Goal: Task Accomplishment & Management: Manage account settings

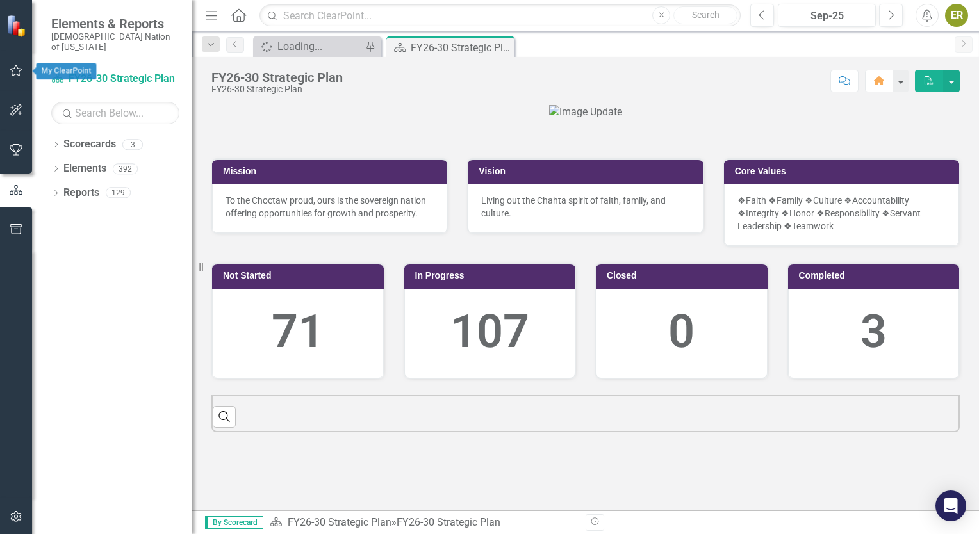
click at [13, 76] on icon "button" at bounding box center [16, 71] width 12 height 12
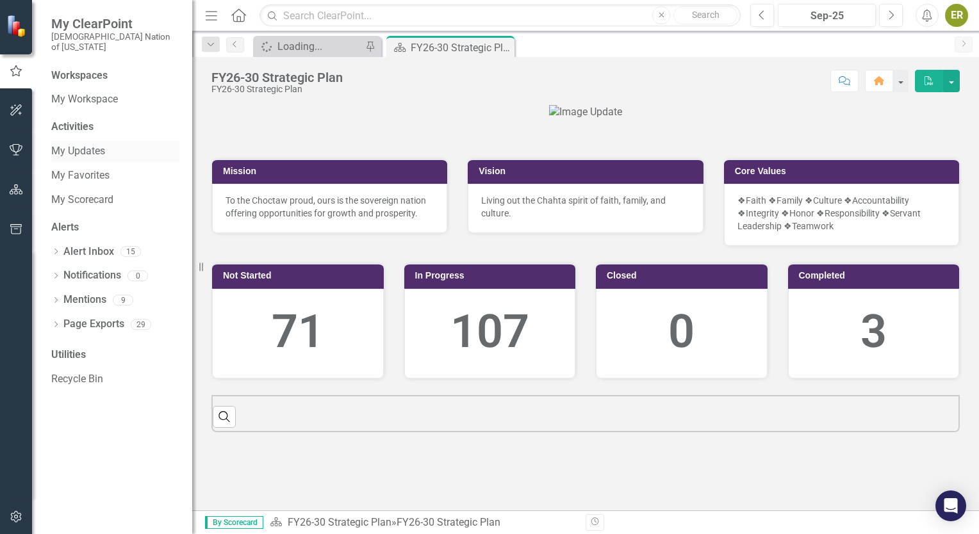
click at [92, 144] on link "My Updates" at bounding box center [115, 151] width 128 height 15
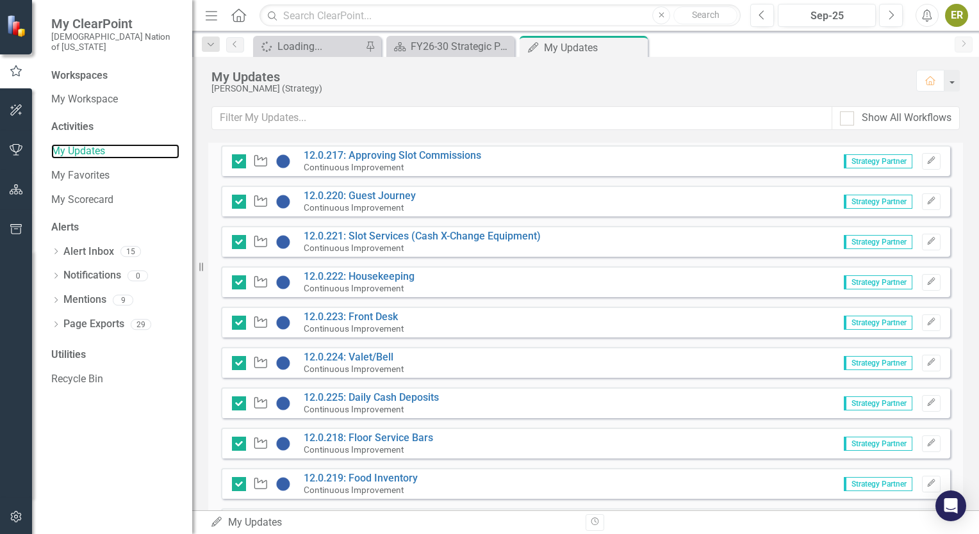
scroll to position [1166, 0]
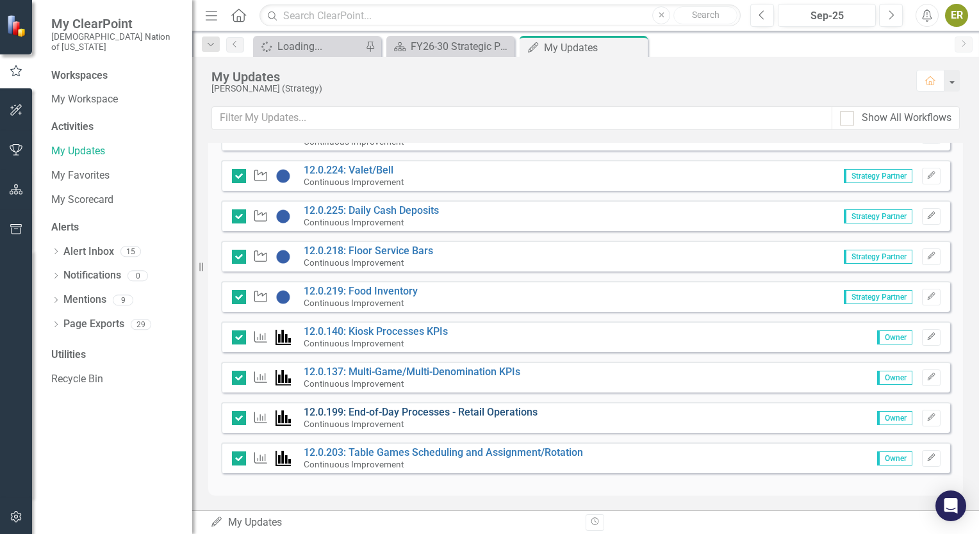
click at [425, 410] on link "12.0.199: End-of-Day Processes - Retail Operations" at bounding box center [421, 412] width 234 height 12
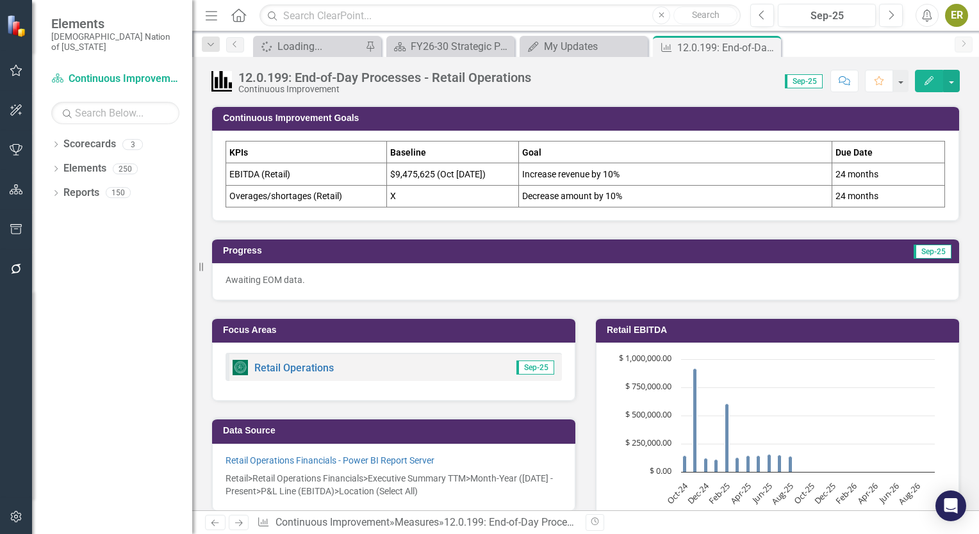
click at [888, 191] on td "24 months" at bounding box center [888, 196] width 112 height 22
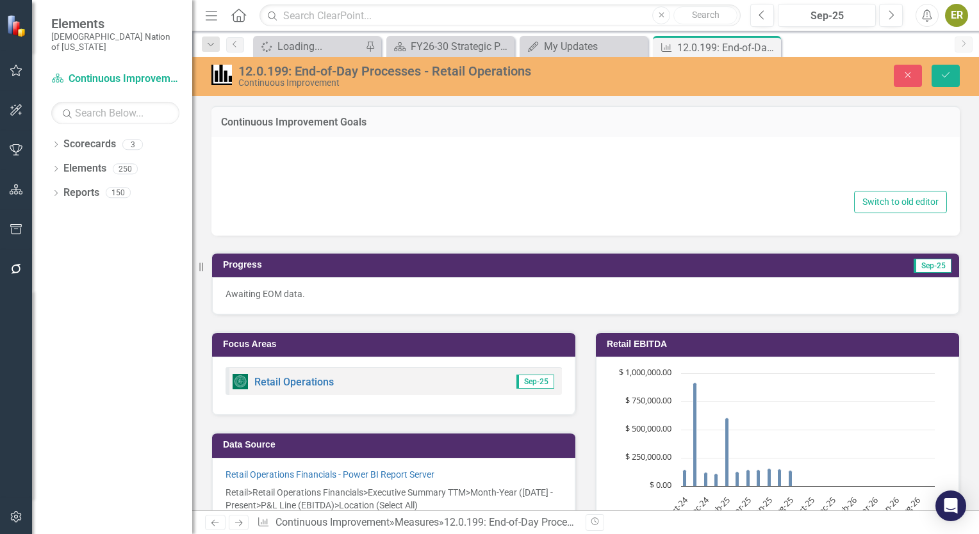
type textarea "<table style="width: 99.8987%; height: 103.2px;" border="1"> <colgroup> <col st…"
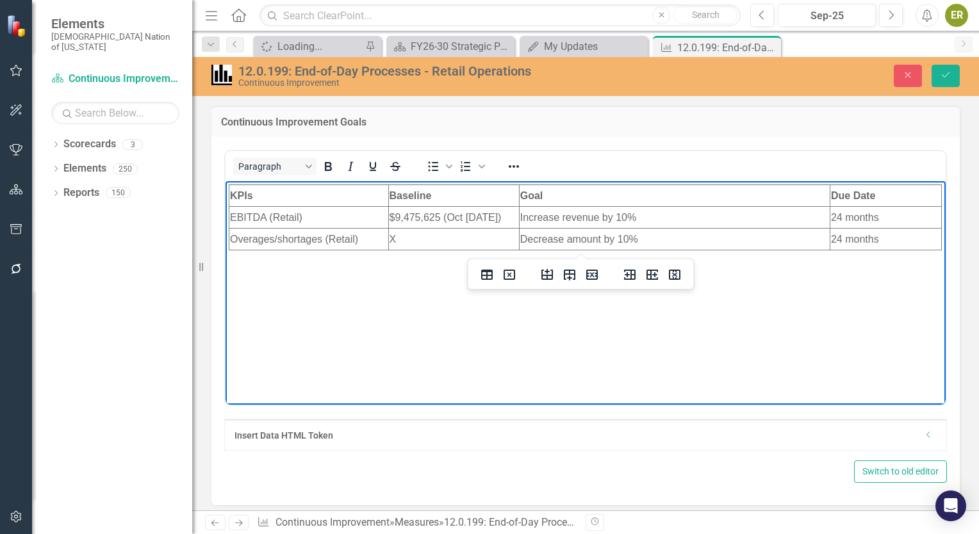
click at [843, 243] on td "24 months" at bounding box center [884, 239] width 111 height 22
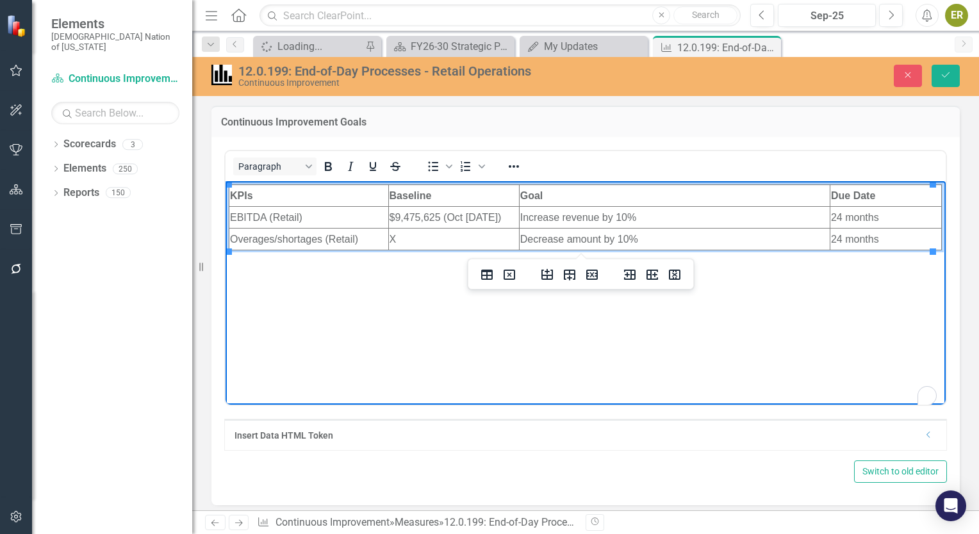
click at [843, 243] on td "24 months" at bounding box center [884, 239] width 111 height 22
click at [571, 282] on icon "Insert row after" at bounding box center [569, 274] width 15 height 15
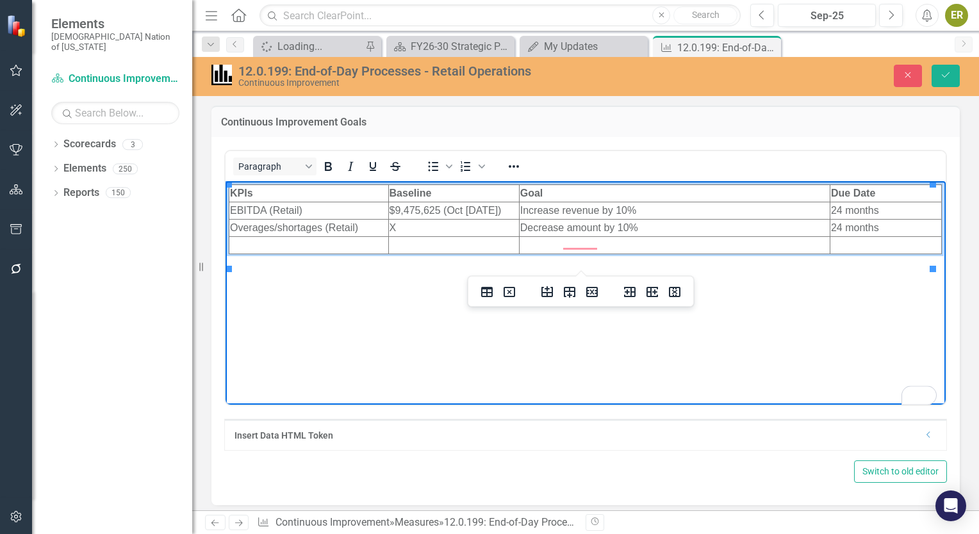
click at [336, 254] on td "To enrich screen reader interactions, please activate Accessibility in Grammarl…" at bounding box center [308, 244] width 159 height 17
click at [557, 254] on td "To enrich screen reader interactions, please activate Accessibility in Grammarl…" at bounding box center [674, 244] width 311 height 17
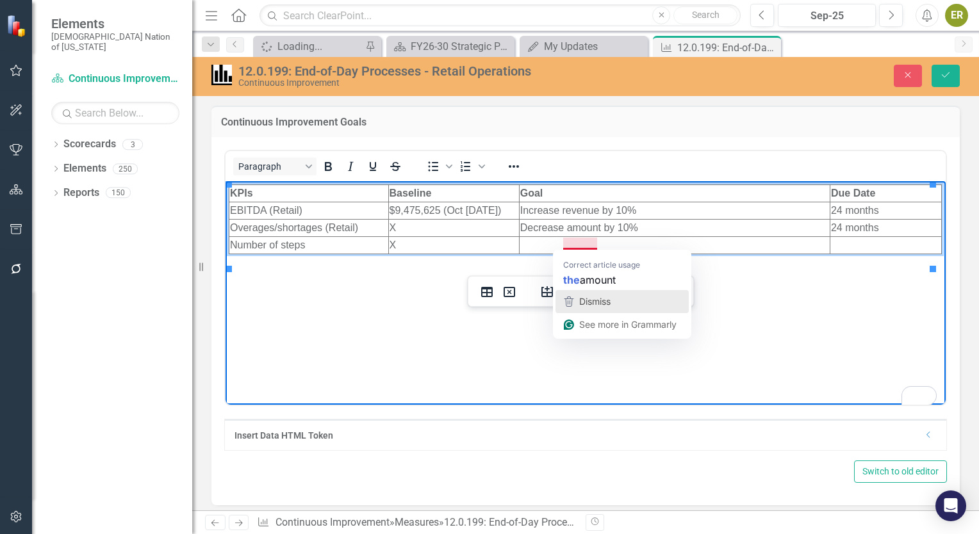
click at [607, 306] on span "Dismiss" at bounding box center [594, 301] width 31 height 11
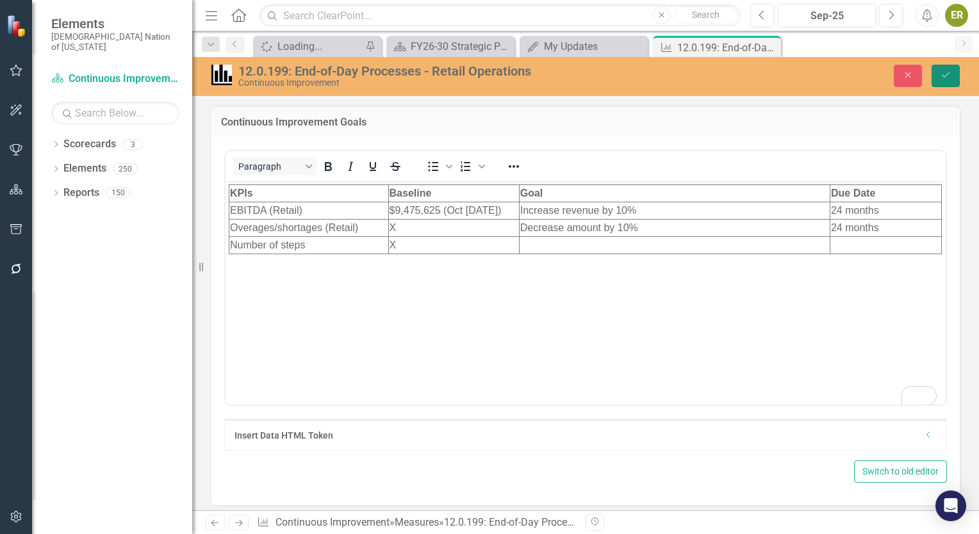
click at [940, 79] on icon "Save" at bounding box center [946, 74] width 12 height 9
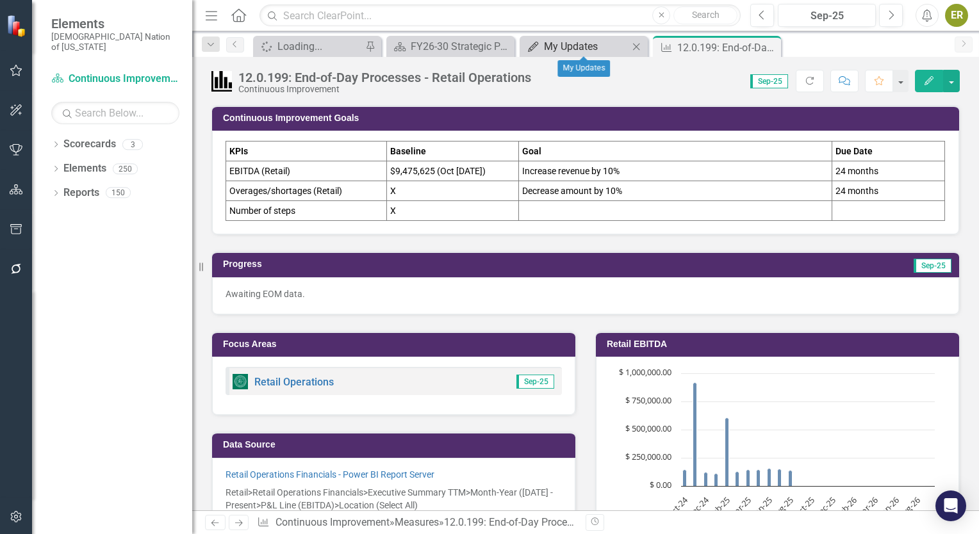
click at [575, 42] on div "My Updates" at bounding box center [586, 46] width 85 height 16
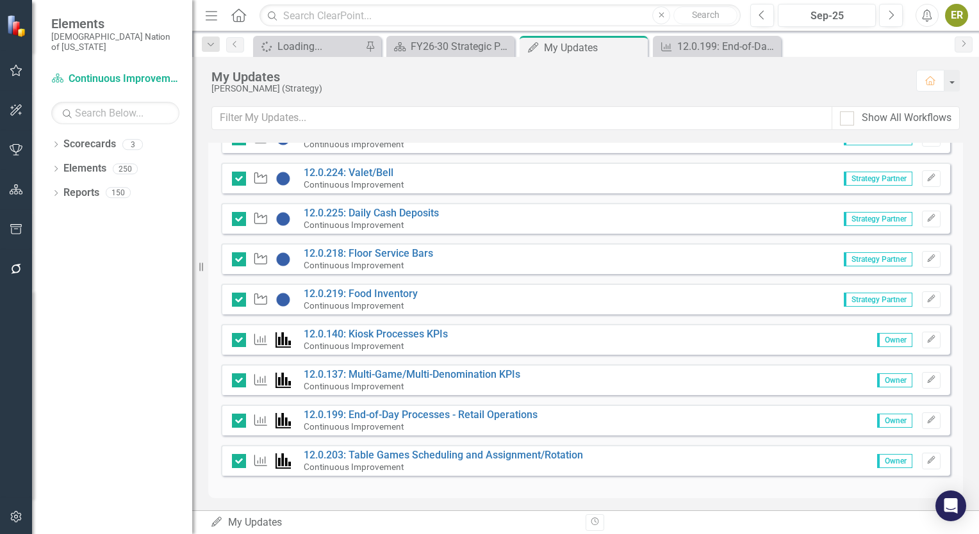
scroll to position [1163, 0]
click at [472, 455] on link "12.0.203: Table Games Scheduling and Assignment/Rotation" at bounding box center [443, 455] width 279 height 12
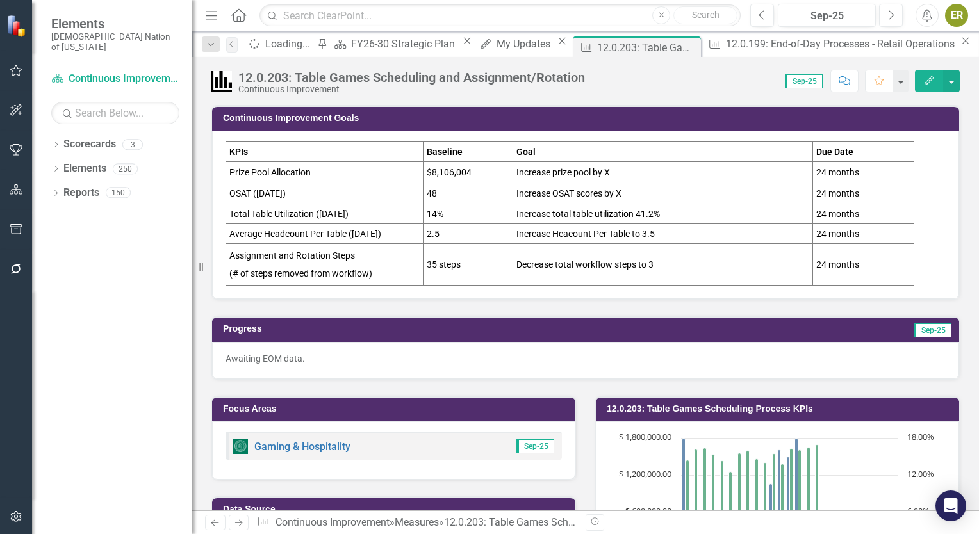
click at [753, 33] on div "Dropdown Search Spinner Loading... Pin Scorecard FY26-30 Strategic Plan Close M…" at bounding box center [585, 44] width 787 height 26
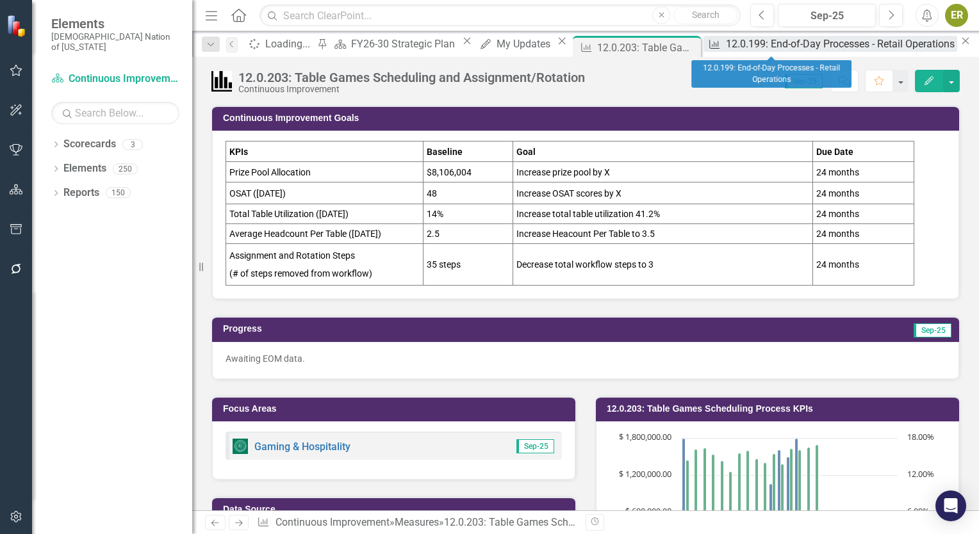
click at [746, 44] on div "12.0.199: End-of-Day Processes - Retail Operations" at bounding box center [842, 44] width 232 height 16
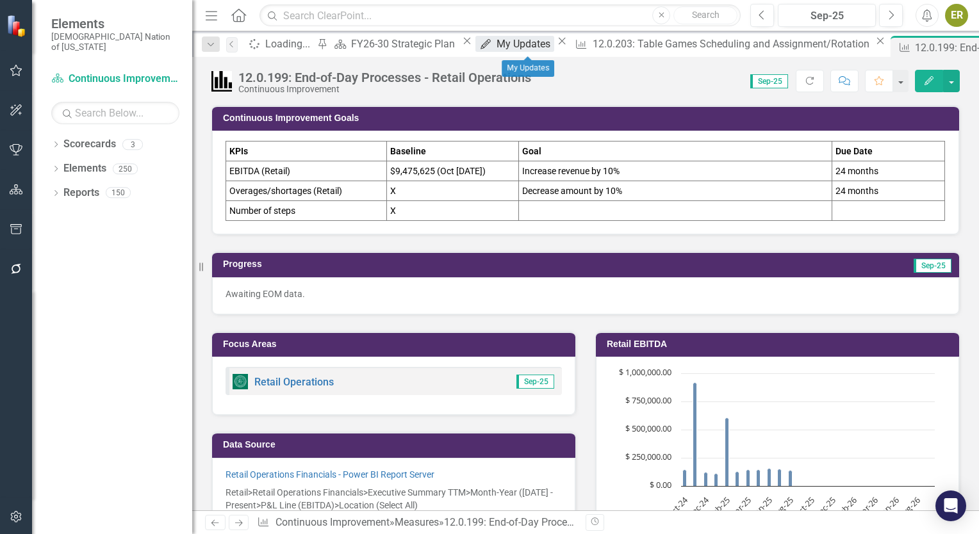
click at [517, 47] on div "My Updates" at bounding box center [525, 44] width 58 height 16
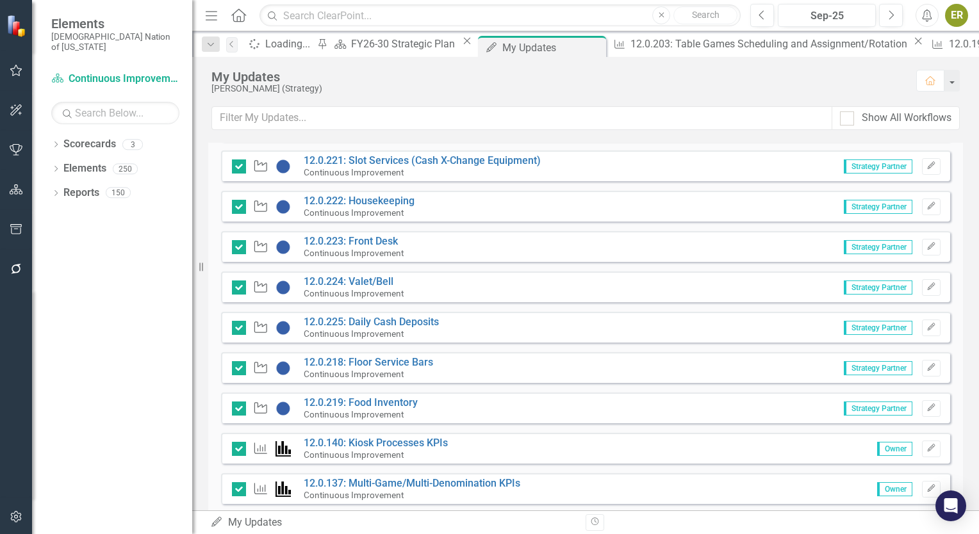
scroll to position [1153, 0]
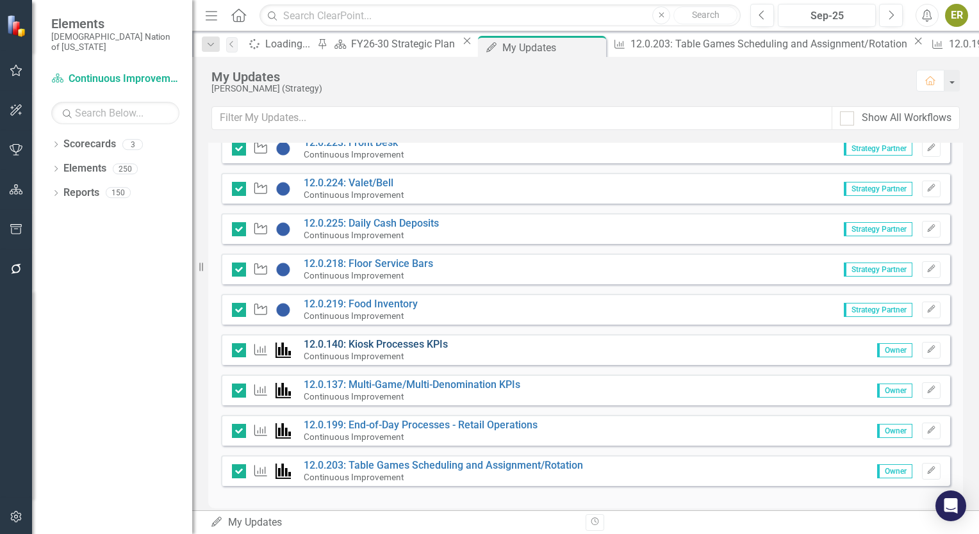
click at [420, 342] on link "12.0.140: Kiosk Processes KPIs" at bounding box center [376, 344] width 144 height 12
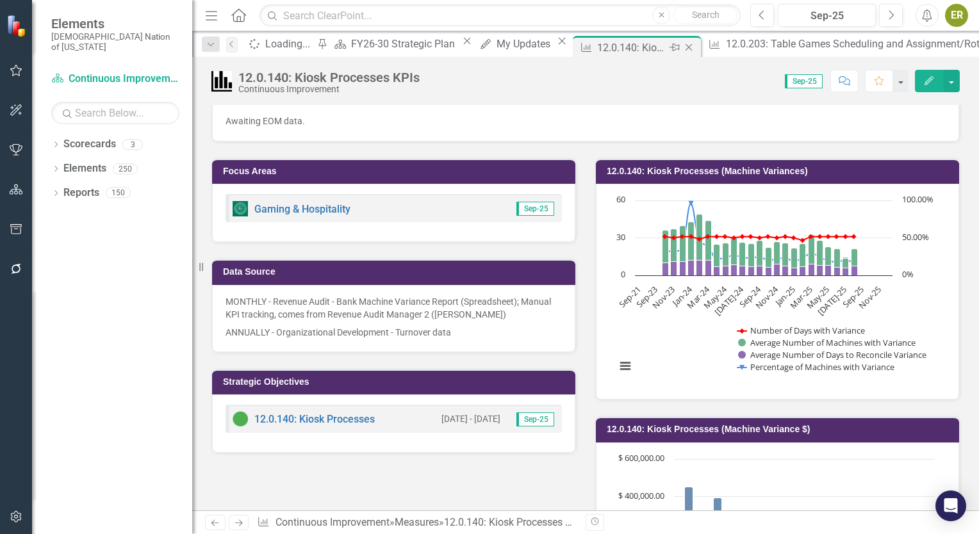
scroll to position [218, 0]
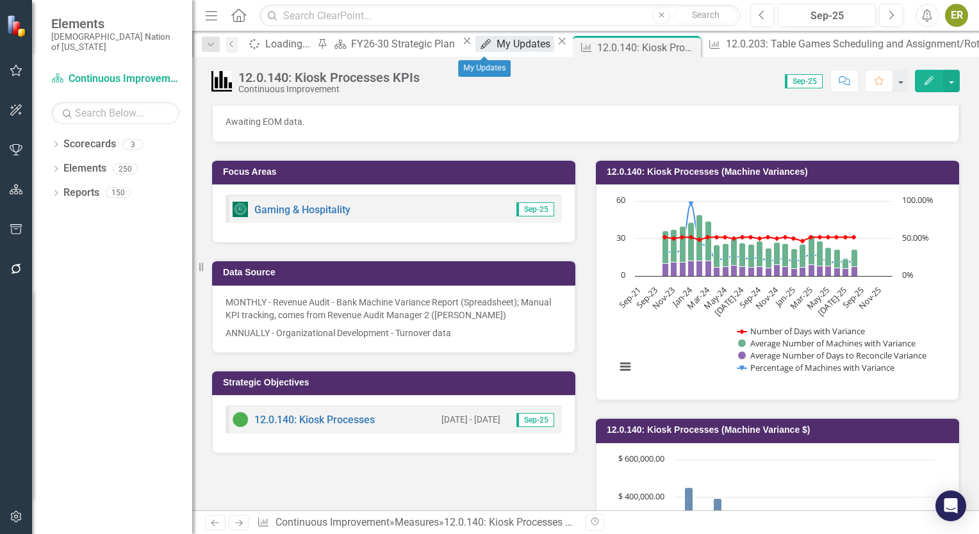
click at [496, 50] on div "My Updates" at bounding box center [525, 44] width 58 height 16
